Goal: Navigation & Orientation: Find specific page/section

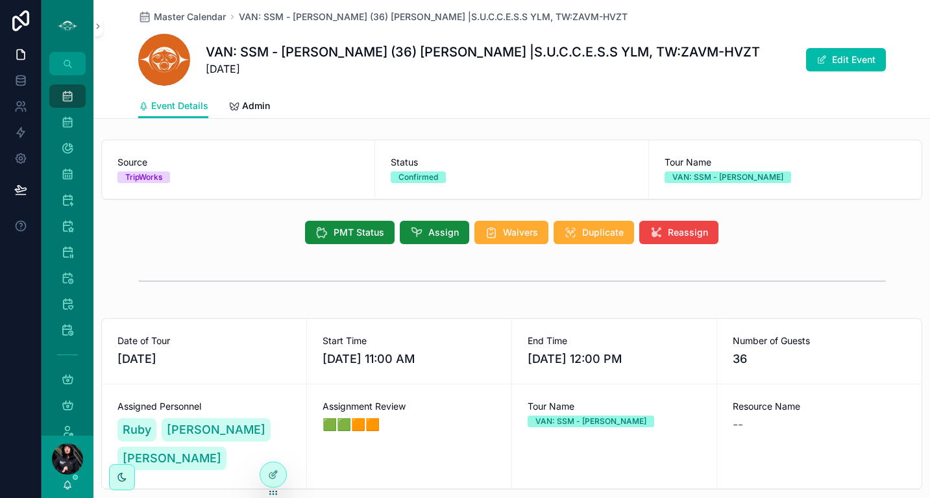
click at [193, 17] on span "Master Calendar" at bounding box center [190, 16] width 72 height 13
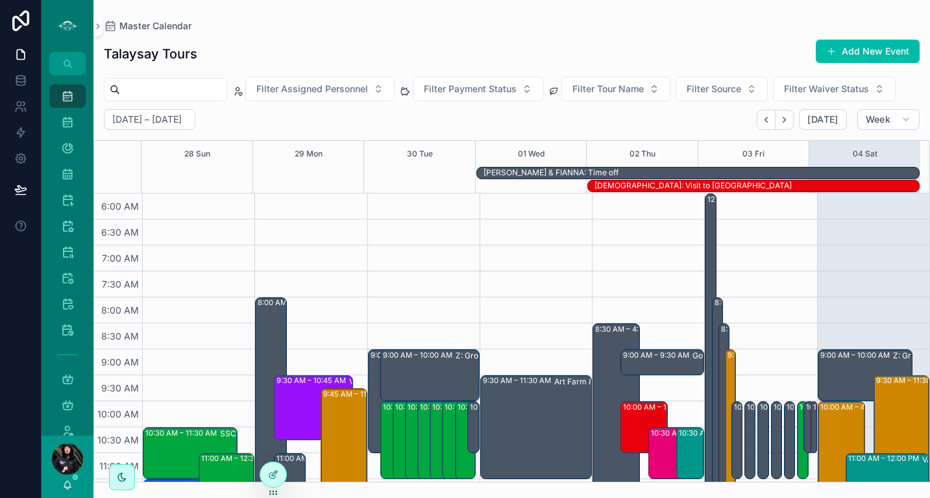
scroll to position [312, 0]
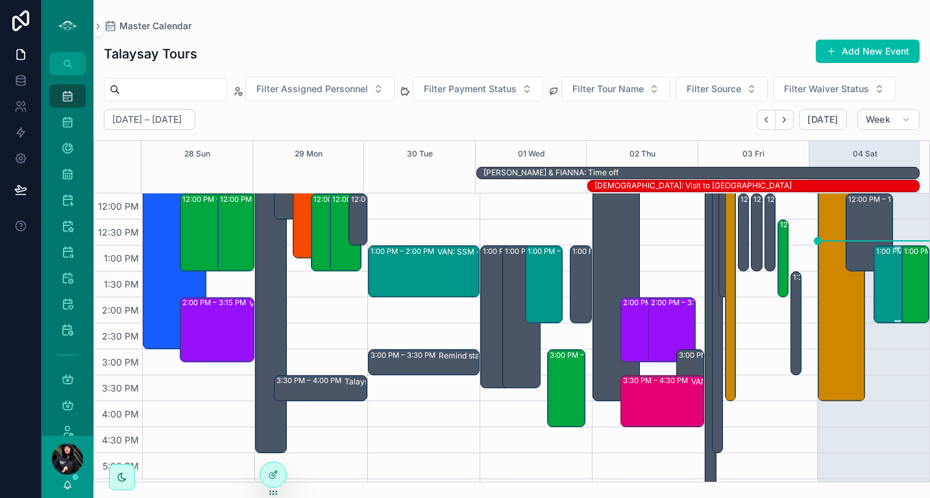
click at [880, 289] on div "1:00 PM – 2:30 PM VAN: SSM - Whytecliff Park (2) [PERSON_NAME], TW:[PERSON_NAME…" at bounding box center [897, 284] width 43 height 75
